Goal: Transaction & Acquisition: Purchase product/service

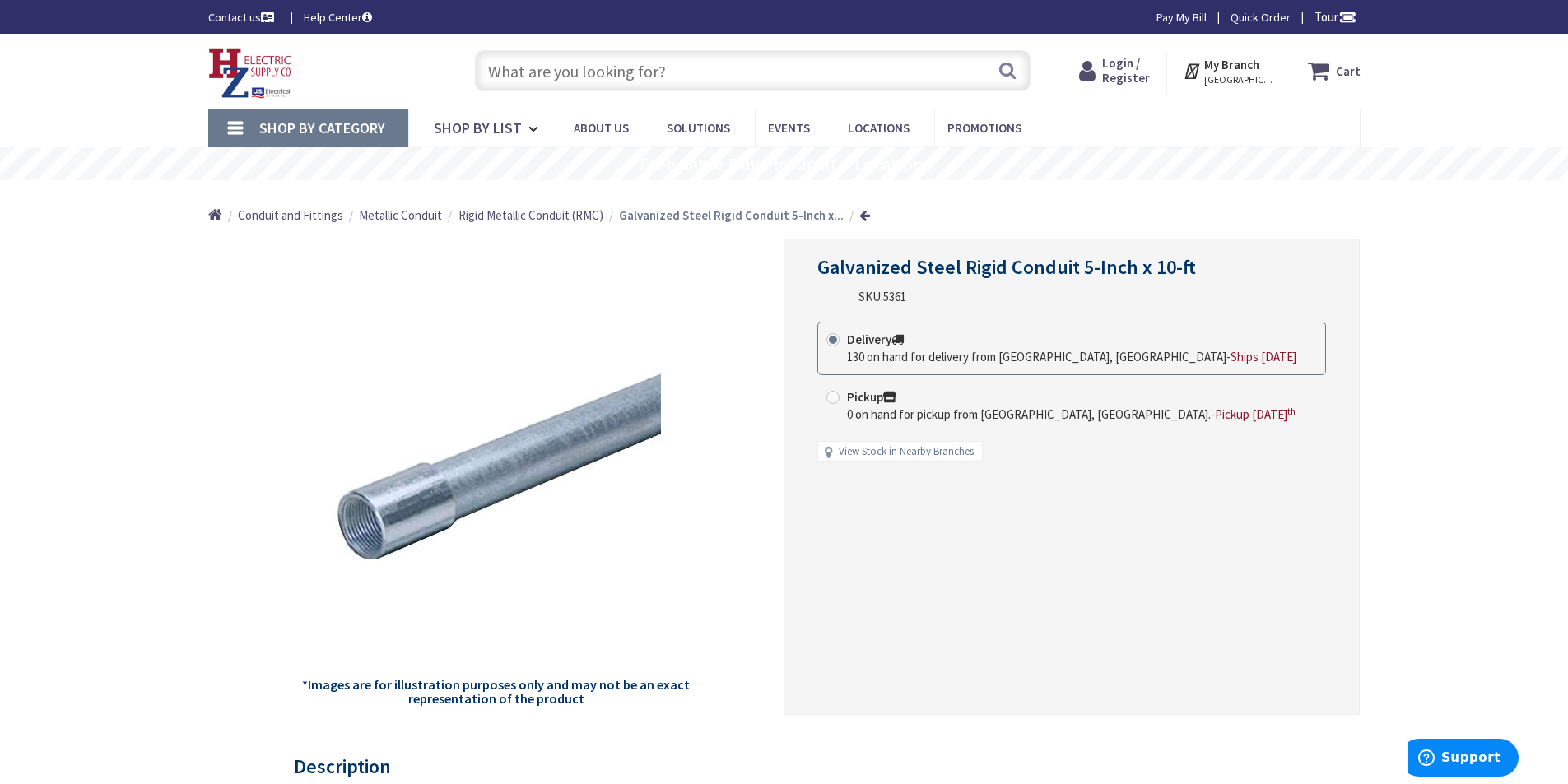
type input "[GEOGRAPHIC_DATA], [GEOGRAPHIC_DATA], [GEOGRAPHIC_DATA]"
click at [1469, 222] on div "Home Conduit and Fittings Metallic Conduit Rigid Metallic Conduit (RMC) Galvani…" at bounding box center [784, 209] width 1568 height 59
click at [884, 294] on strong "Login or Register to view price" at bounding box center [902, 297] width 169 height 15
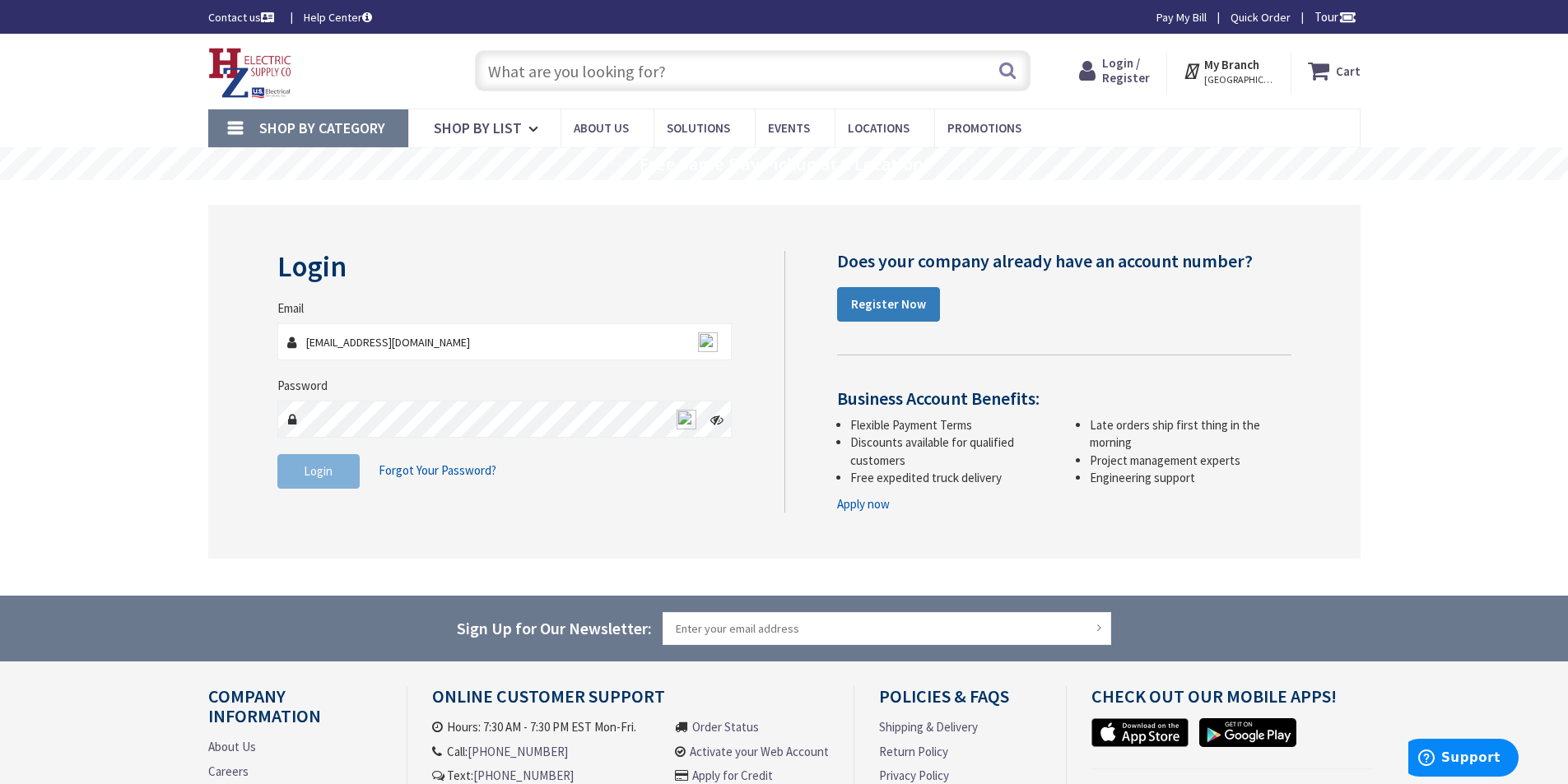
click at [870, 294] on link "Register Now" at bounding box center [888, 304] width 103 height 35
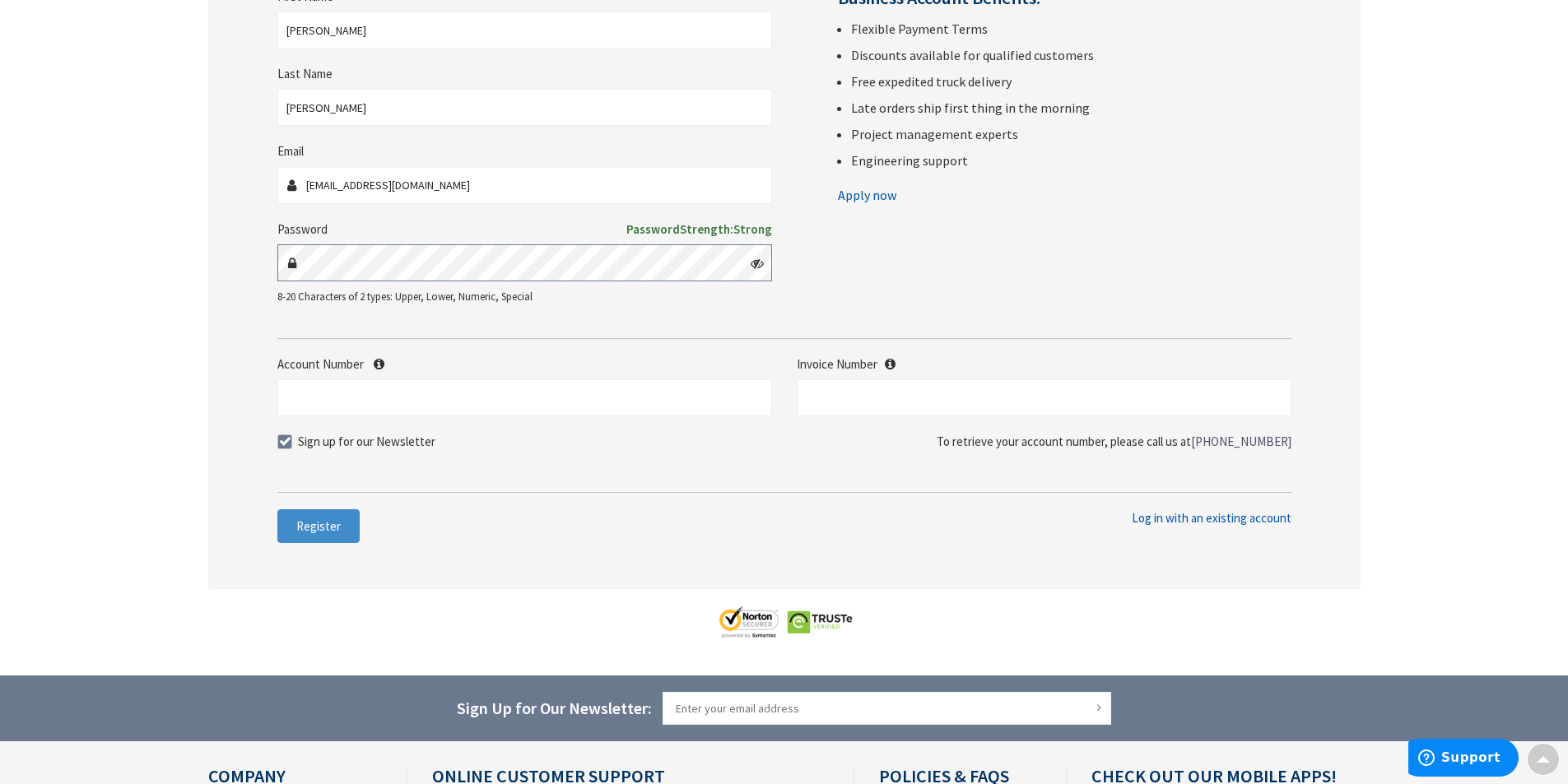
scroll to position [314, 0]
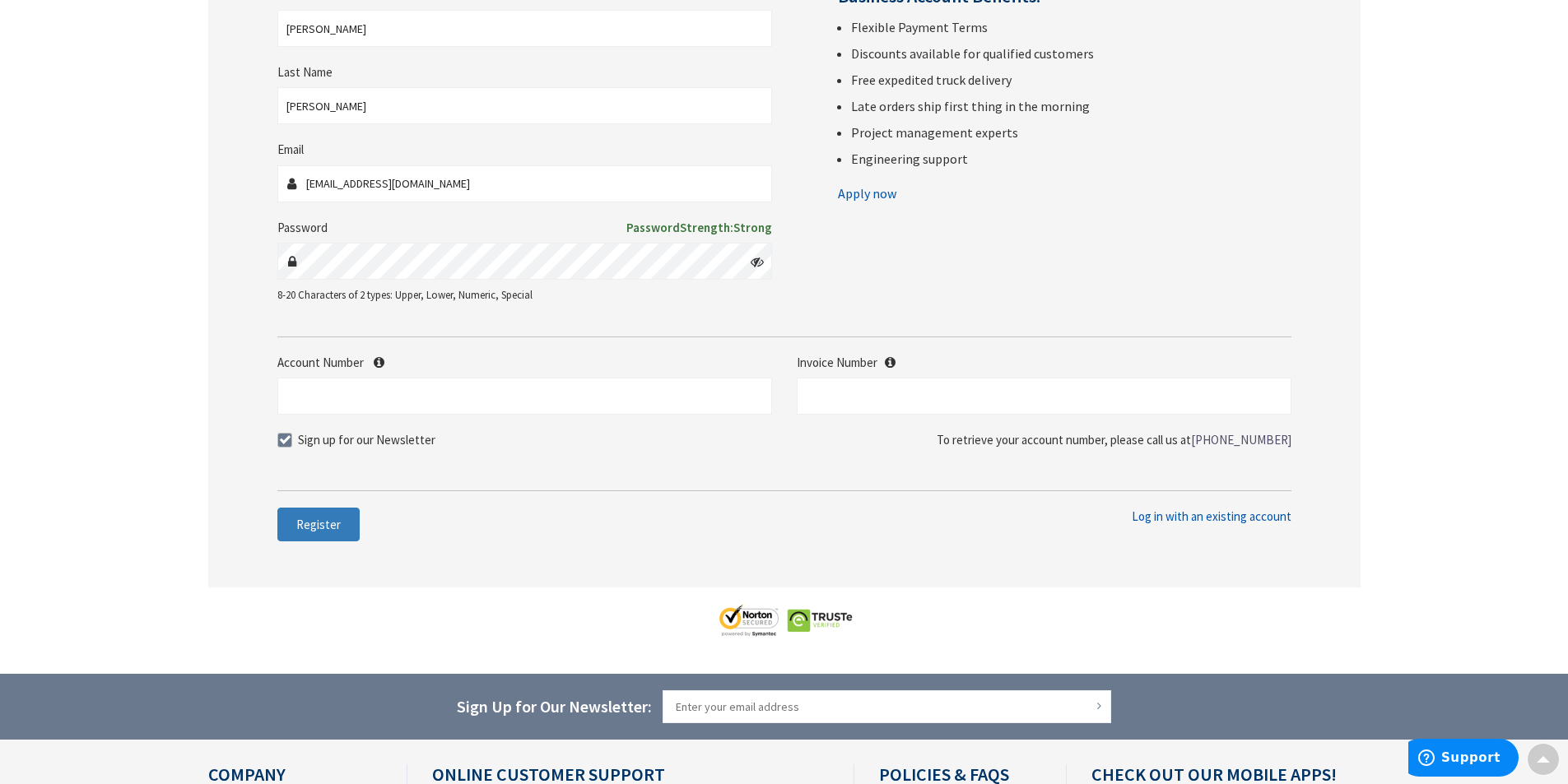
click at [309, 520] on span "Register" at bounding box center [319, 524] width 44 height 15
click at [280, 440] on span at bounding box center [284, 440] width 14 height 14
click at [281, 440] on input "Sign up for our Newsletter" at bounding box center [286, 440] width 11 height 11
checkbox input "false"
click at [869, 190] on link "Apply now" at bounding box center [867, 193] width 59 height 26
